Goal: Task Accomplishment & Management: Use online tool/utility

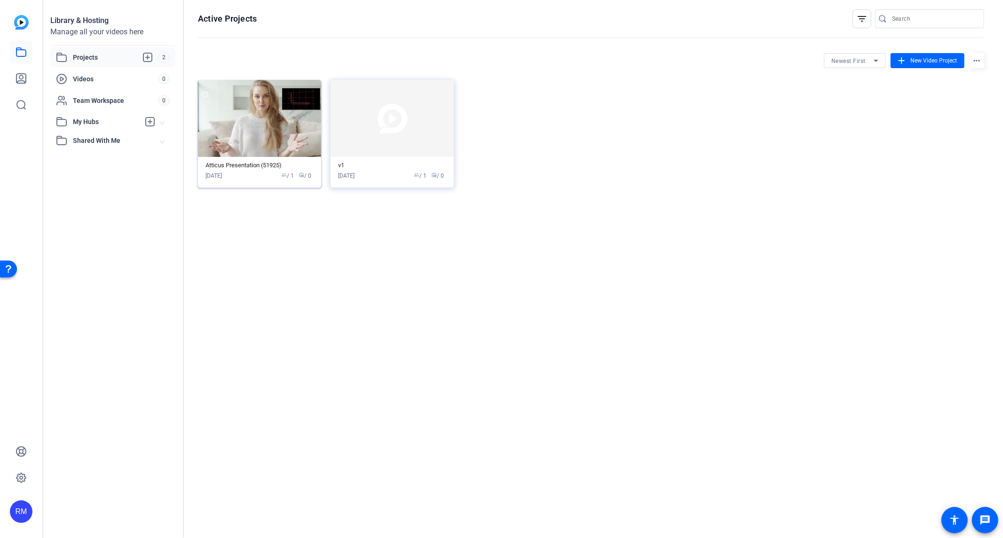
click at [274, 124] on img at bounding box center [259, 118] width 123 height 77
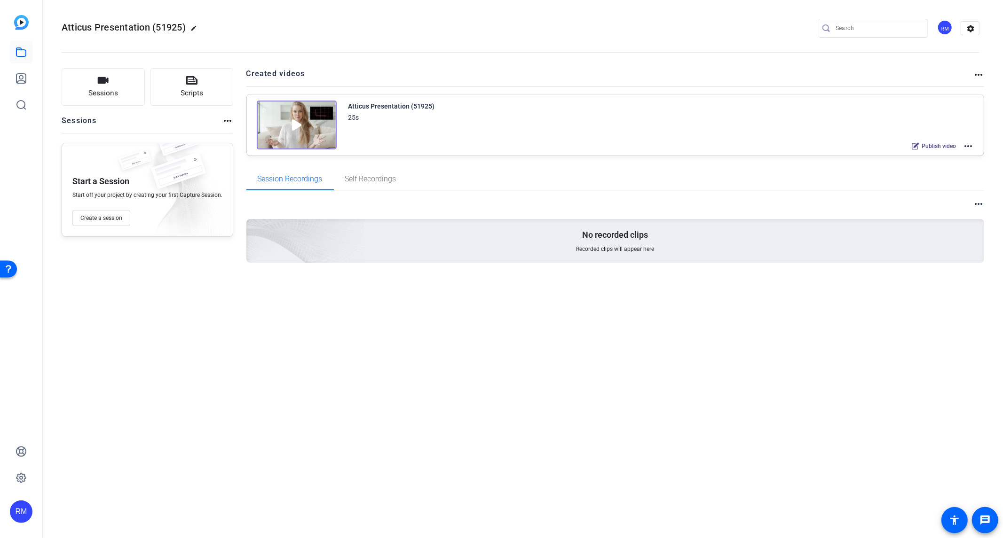
click at [299, 120] on img at bounding box center [297, 125] width 80 height 49
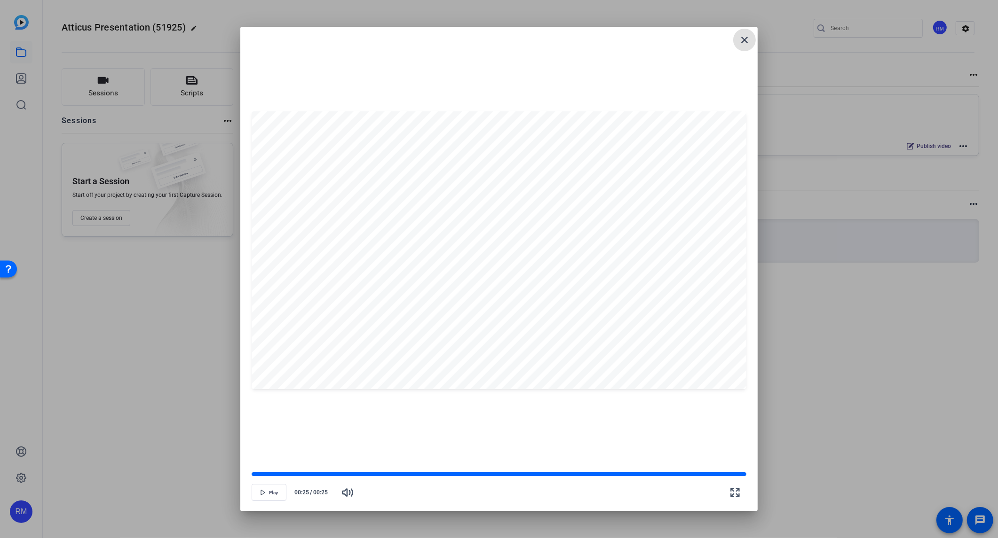
click at [746, 39] on mat-icon "close" at bounding box center [744, 39] width 11 height 11
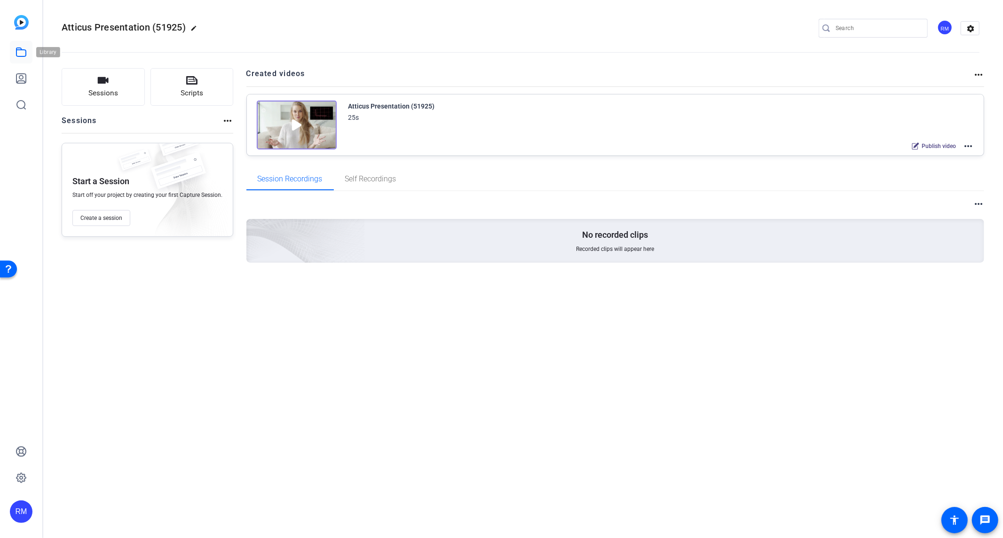
click at [19, 56] on icon at bounding box center [20, 52] width 9 height 8
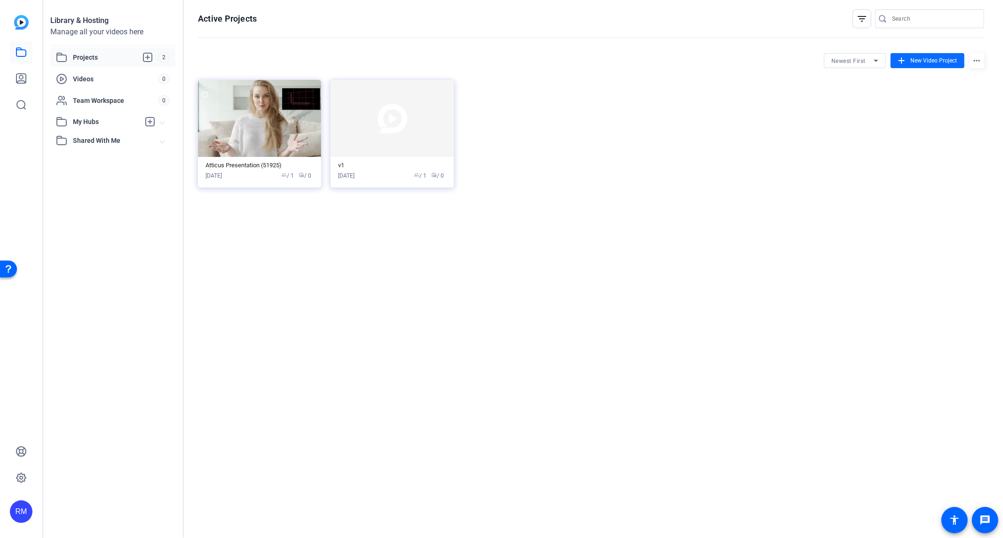
click at [925, 62] on span "New Video Project" at bounding box center [933, 60] width 47 height 8
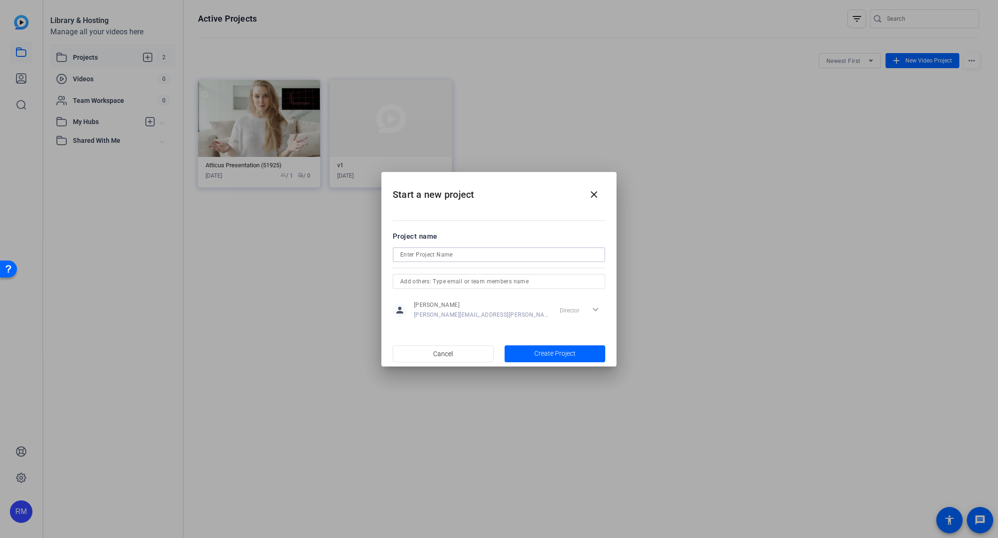
click at [504, 254] on input at bounding box center [498, 254] width 197 height 11
type input "Partner Portal"
click at [531, 351] on span "button" at bounding box center [554, 354] width 101 height 23
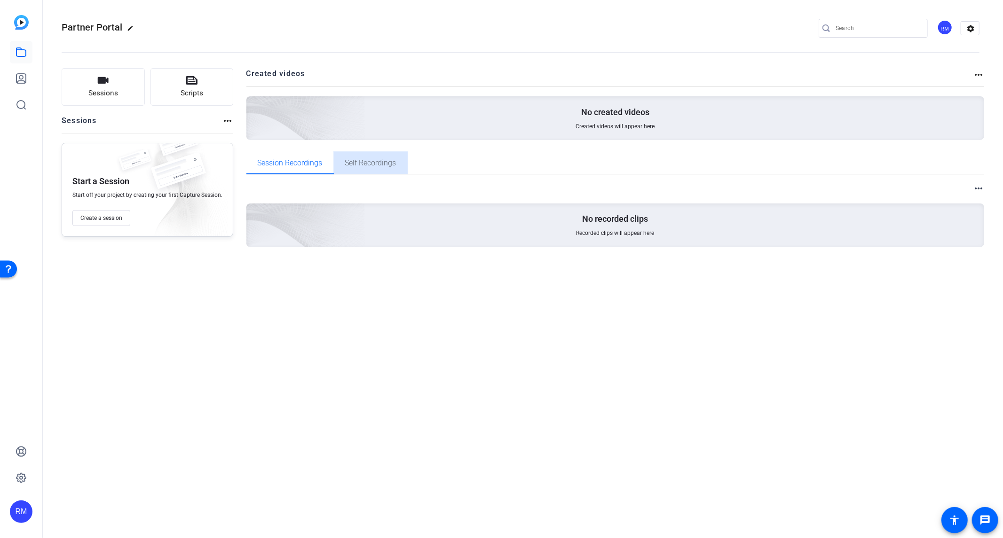
click at [368, 160] on span "Self Recordings" at bounding box center [370, 163] width 51 height 8
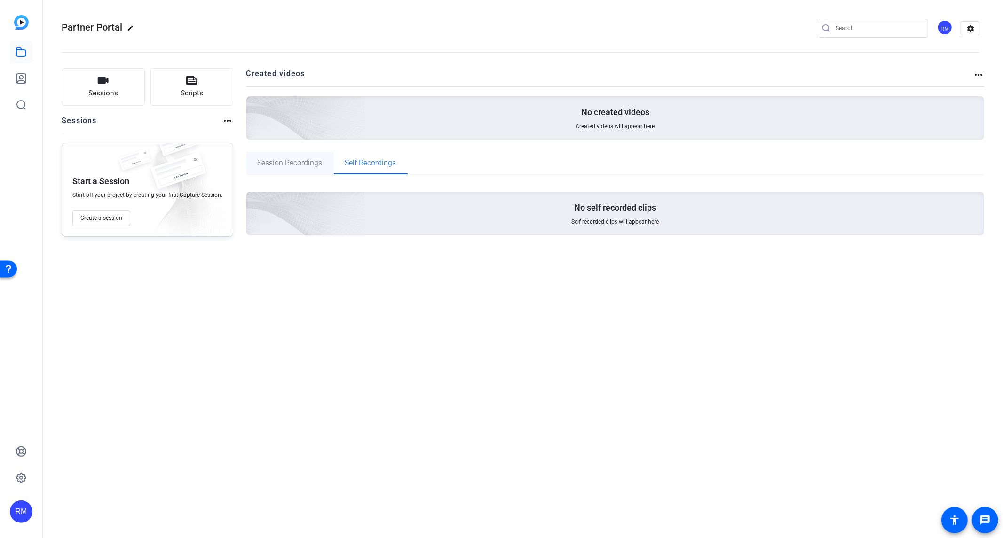
click at [285, 159] on span "Session Recordings" at bounding box center [290, 163] width 65 height 8
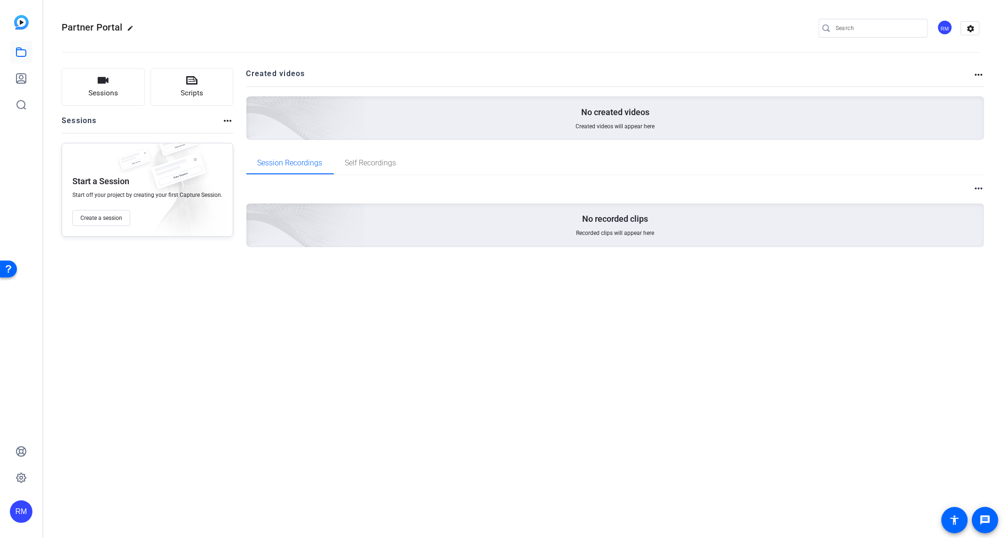
click at [978, 74] on mat-icon "more_horiz" at bounding box center [978, 74] width 11 height 11
click at [110, 95] on div at bounding box center [501, 269] width 1003 height 538
click at [106, 90] on span "Sessions" at bounding box center [103, 93] width 30 height 11
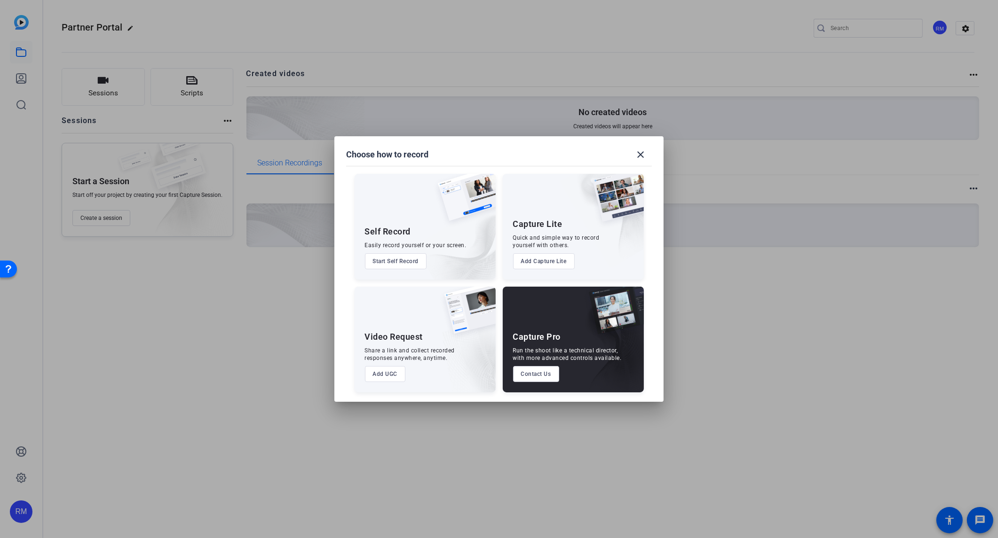
click at [397, 259] on button "Start Self Record" at bounding box center [396, 261] width 62 height 16
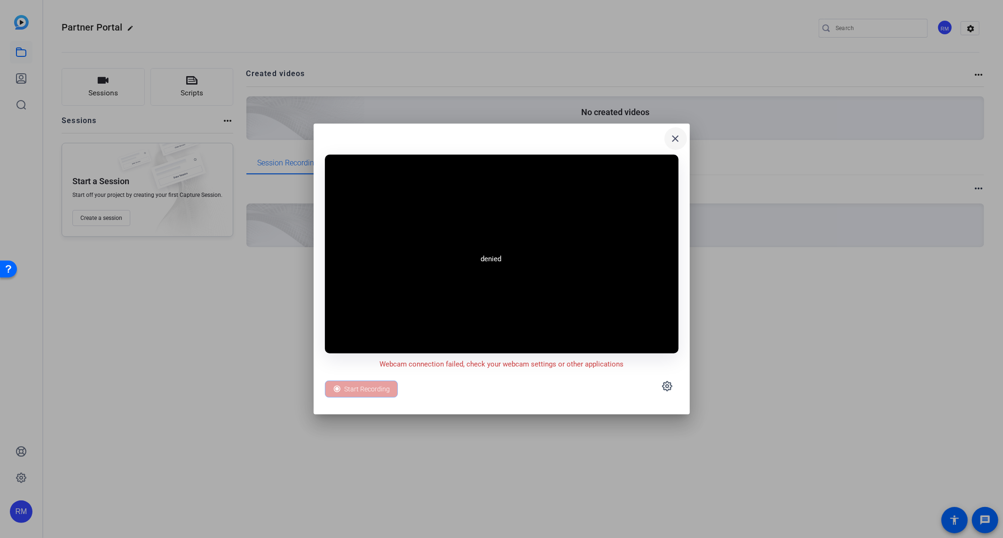
click at [676, 136] on mat-icon "close" at bounding box center [675, 138] width 11 height 11
